Goal: Find specific page/section: Find specific page/section

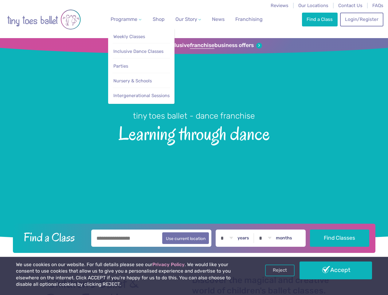
click at [125, 19] on span "Programme" at bounding box center [124, 19] width 27 height 6
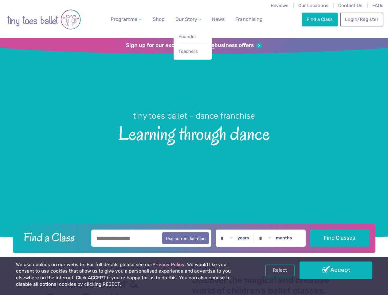
click at [183, 19] on span "Our Story" at bounding box center [186, 19] width 22 height 6
click at [194, 45] on li "Teachers" at bounding box center [192, 50] width 29 height 14
click at [194, 237] on button "Use current location" at bounding box center [185, 238] width 47 height 12
type input "**********"
click at [280, 270] on link "Reject" at bounding box center [279, 271] width 29 height 12
